Goal: Navigation & Orientation: Find specific page/section

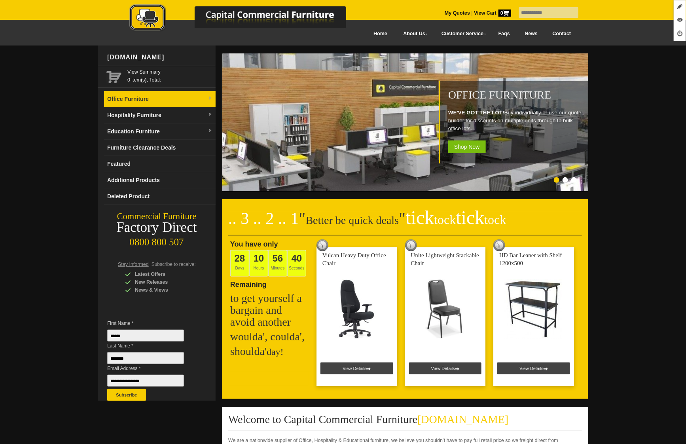
click at [165, 99] on link "Office Furniture" at bounding box center [160, 99] width 112 height 16
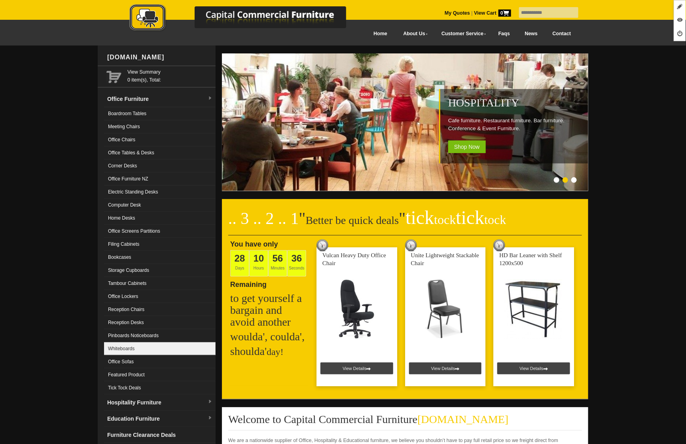
click at [115, 349] on link "Whiteboards" at bounding box center [160, 348] width 112 height 13
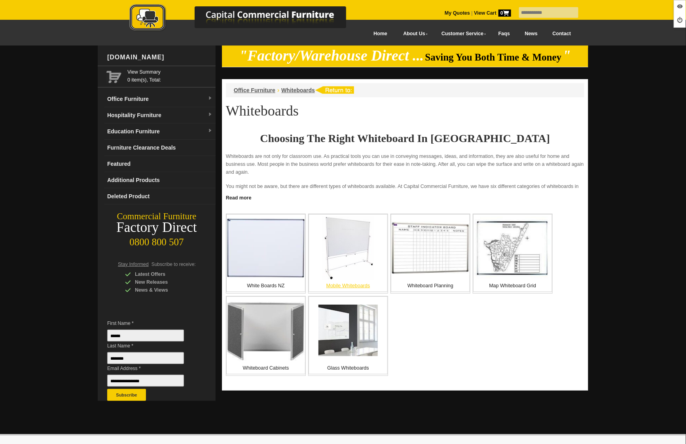
click at [351, 256] on img at bounding box center [348, 247] width 51 height 63
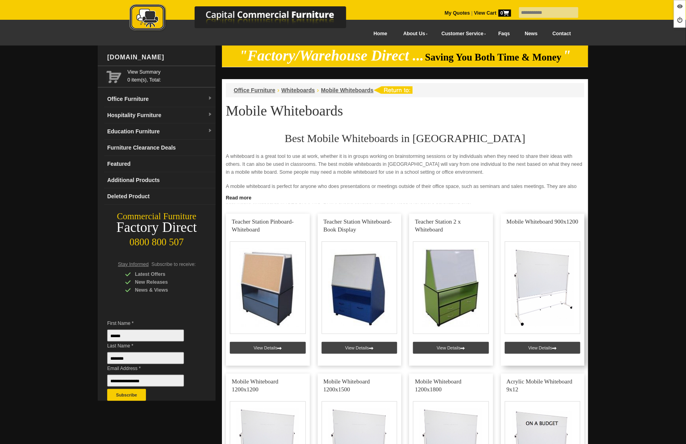
click at [539, 344] on link at bounding box center [543, 290] width 84 height 152
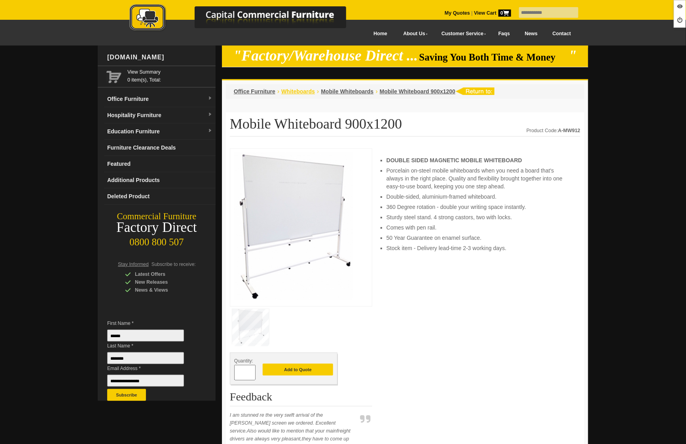
click at [303, 91] on span "Whiteboards" at bounding box center [298, 91] width 34 height 6
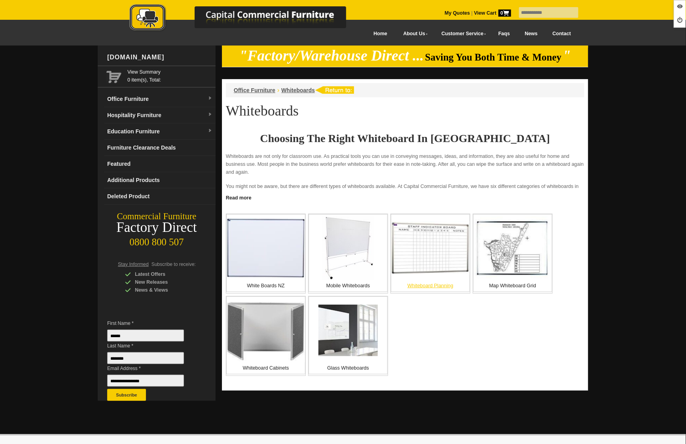
click at [435, 260] on img at bounding box center [430, 248] width 78 height 54
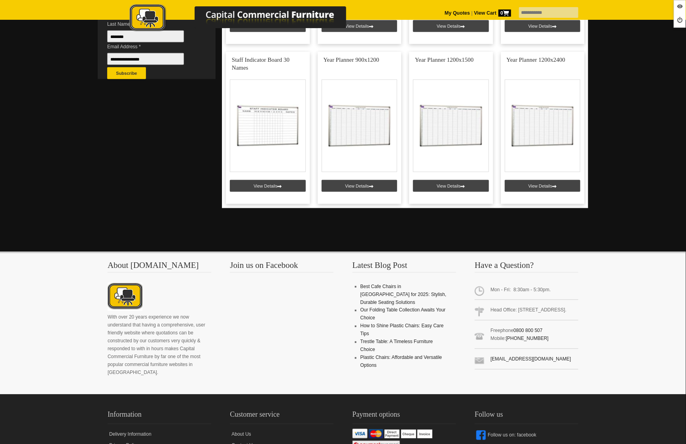
scroll to position [321, 0]
click at [447, 190] on link at bounding box center [451, 128] width 84 height 152
